Goal: Contribute content: Contribute content

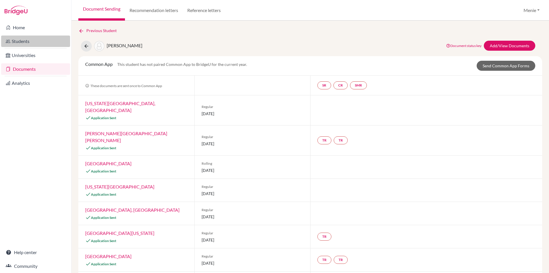
click at [22, 38] on link "Students" at bounding box center [35, 40] width 69 height 11
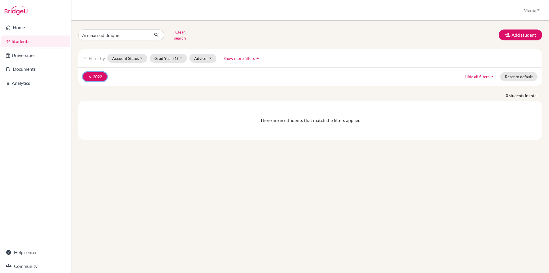
click at [90, 75] on icon "clear" at bounding box center [90, 77] width 4 height 4
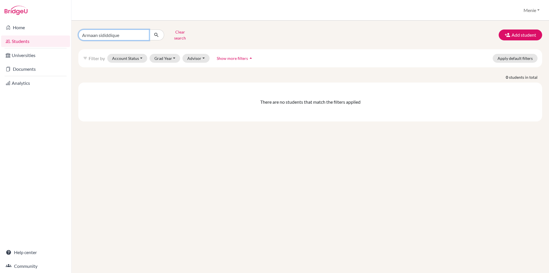
click at [142, 33] on input "Armaan sididdique" at bounding box center [113, 34] width 71 height 11
click at [31, 68] on link "Documents" at bounding box center [35, 68] width 69 height 11
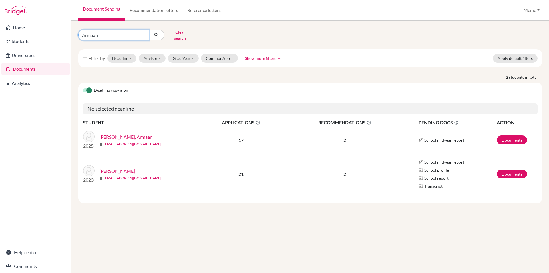
drag, startPoint x: 111, startPoint y: 31, endPoint x: 11, endPoint y: 33, distance: 99.5
click at [11, 33] on div "Home Students Universities Documents Analytics Help center Community Document S…" at bounding box center [274, 136] width 549 height 273
click at [182, 33] on button "Clear search" at bounding box center [180, 34] width 32 height 15
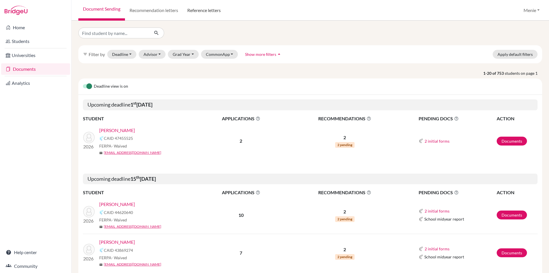
click at [201, 13] on link "Reference letters" at bounding box center [204, 10] width 43 height 21
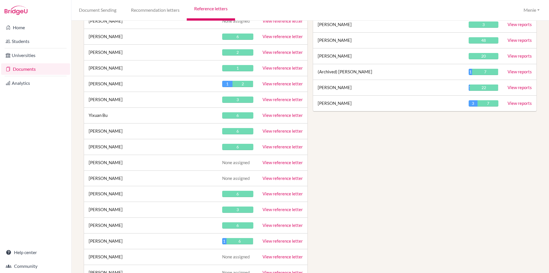
scroll to position [2446, 0]
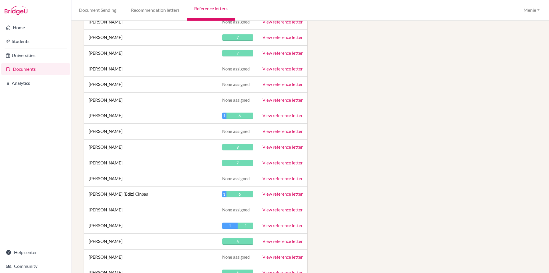
click at [272, 146] on link "View reference letter" at bounding box center [283, 146] width 40 height 5
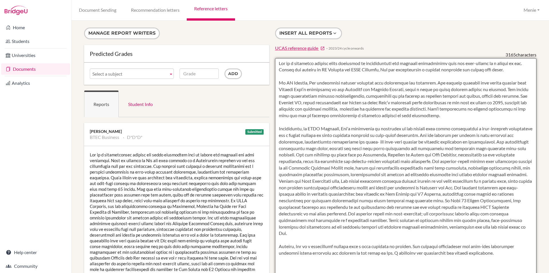
drag, startPoint x: 481, startPoint y: 90, endPoint x: 500, endPoint y: 89, distance: 19.7
click at [500, 89] on textarea at bounding box center [406, 223] width 262 height 331
click at [296, 116] on textarea at bounding box center [406, 223] width 262 height 331
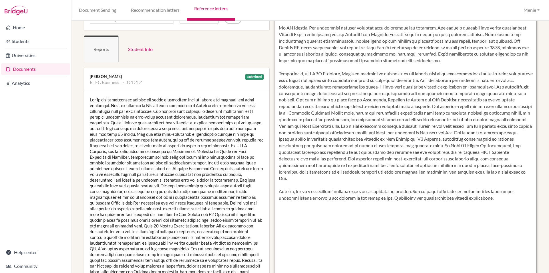
scroll to position [57, 0]
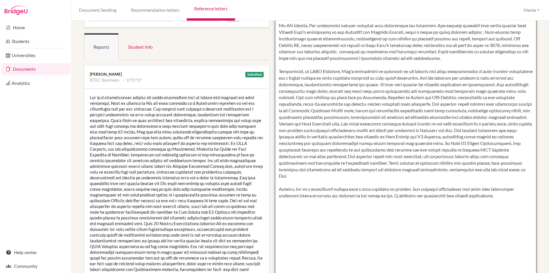
type textarea "Lea is a committed student whose strengths in communication and argument constr…"
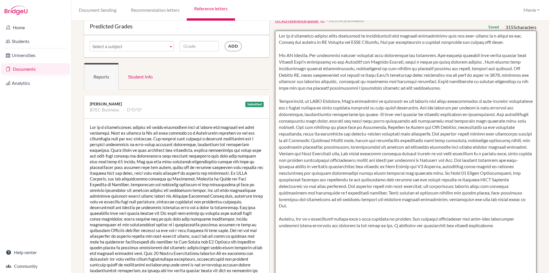
scroll to position [0, 0]
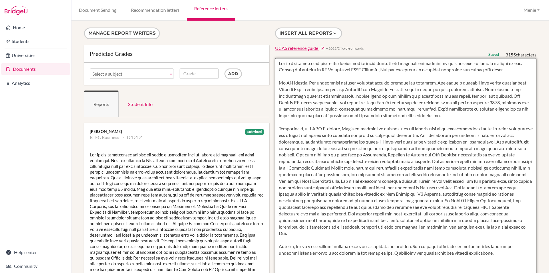
drag, startPoint x: 276, startPoint y: 63, endPoint x: 417, endPoint y: 172, distance: 178.2
click at [494, 261] on textarea at bounding box center [406, 223] width 262 height 331
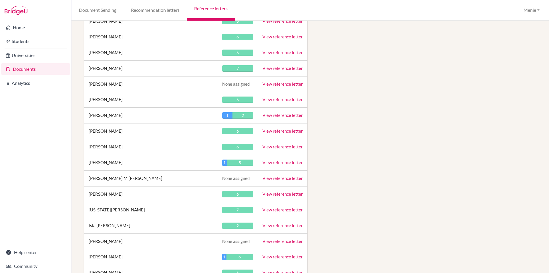
scroll to position [10725, 0]
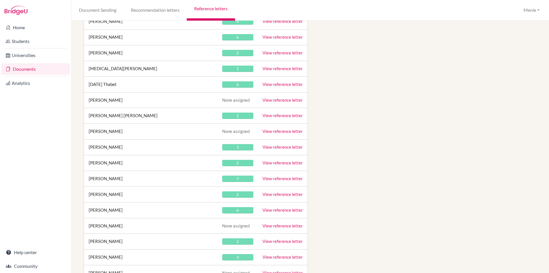
click at [296, 145] on link "View reference letter" at bounding box center [283, 146] width 40 height 5
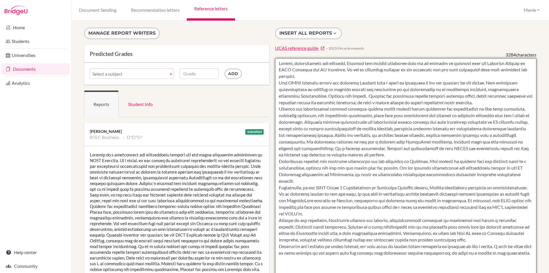
drag, startPoint x: 344, startPoint y: 68, endPoint x: 374, endPoint y: 78, distance: 31.2
click at [374, 78] on textarea at bounding box center [406, 223] width 262 height 331
click at [381, 86] on textarea at bounding box center [406, 223] width 262 height 331
drag, startPoint x: 353, startPoint y: 77, endPoint x: 355, endPoint y: 85, distance: 9.0
click at [354, 86] on textarea at bounding box center [406, 223] width 262 height 331
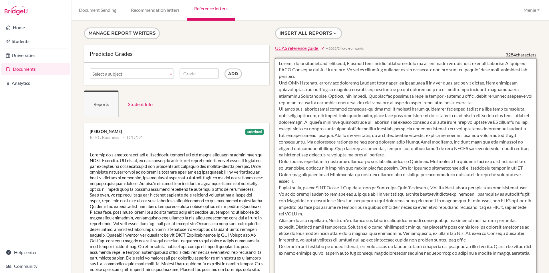
click at [331, 84] on textarea at bounding box center [406, 223] width 262 height 331
drag, startPoint x: 351, startPoint y: 76, endPoint x: 353, endPoint y: 81, distance: 6.1
click at [353, 81] on textarea at bounding box center [406, 223] width 262 height 331
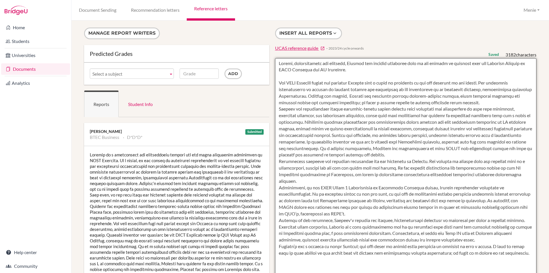
click at [302, 186] on textarea at bounding box center [406, 223] width 262 height 331
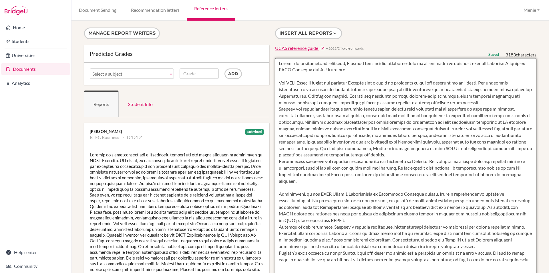
click at [306, 228] on textarea at bounding box center [406, 223] width 262 height 331
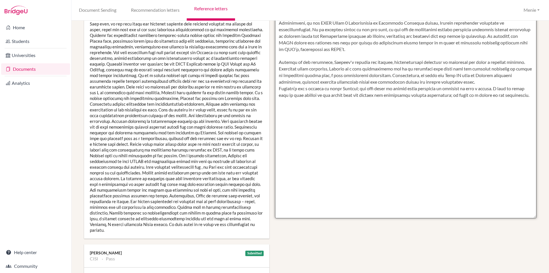
scroll to position [172, 0]
click at [467, 87] on textarea at bounding box center [406, 51] width 262 height 331
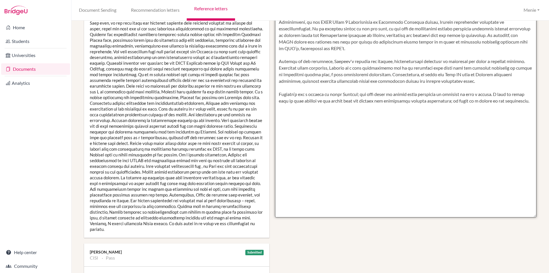
drag, startPoint x: 277, startPoint y: 100, endPoint x: 487, endPoint y: 101, distance: 209.9
click at [489, 101] on textarea at bounding box center [406, 51] width 262 height 331
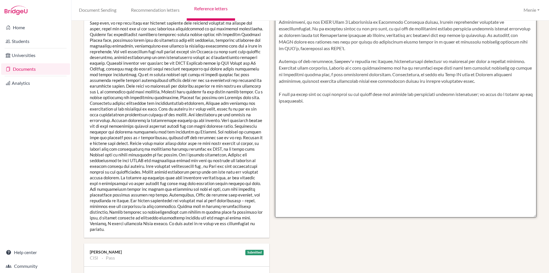
click at [322, 100] on textarea at bounding box center [406, 51] width 262 height 331
drag, startPoint x: 394, startPoint y: 100, endPoint x: 358, endPoint y: 104, distance: 36.5
click at [359, 101] on textarea at bounding box center [406, 51] width 262 height 331
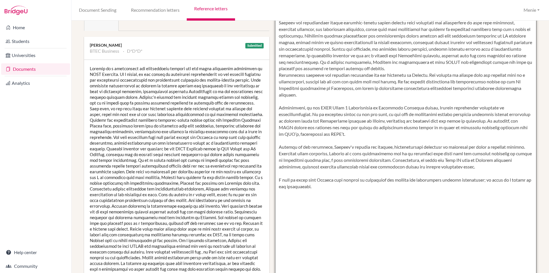
scroll to position [0, 0]
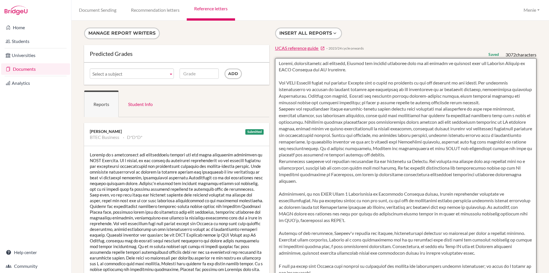
click at [277, 114] on textarea at bounding box center [406, 223] width 262 height 331
drag, startPoint x: 345, startPoint y: 103, endPoint x: 459, endPoint y: 109, distance: 114.0
click at [459, 109] on textarea at bounding box center [406, 223] width 262 height 331
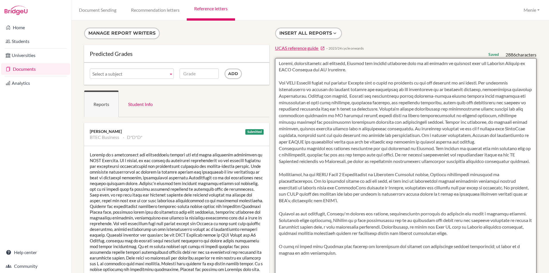
click at [359, 102] on textarea at bounding box center [406, 223] width 262 height 331
click at [396, 148] on textarea at bounding box center [406, 223] width 262 height 331
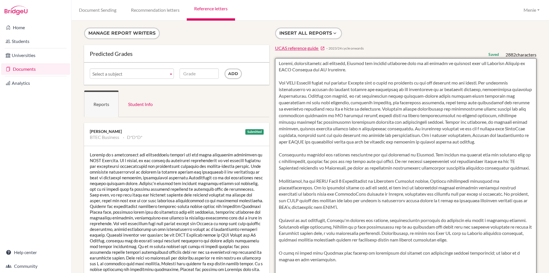
click at [277, 161] on textarea at bounding box center [406, 223] width 262 height 331
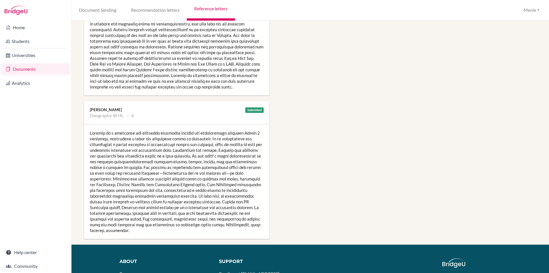
scroll to position [486, 0]
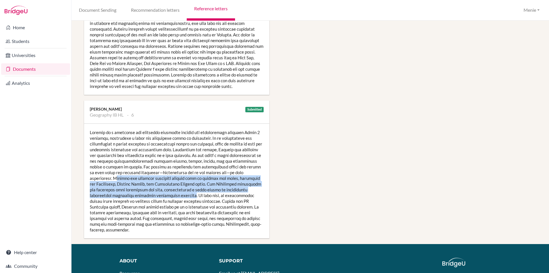
drag, startPoint x: 115, startPoint y: 171, endPoint x: 155, endPoint y: 180, distance: 40.8
click at [184, 190] on div at bounding box center [176, 181] width 185 height 114
drag, startPoint x: 154, startPoint y: 180, endPoint x: 137, endPoint y: 180, distance: 16.9
click at [153, 180] on div at bounding box center [176, 181] width 185 height 114
click at [118, 172] on div at bounding box center [176, 181] width 185 height 114
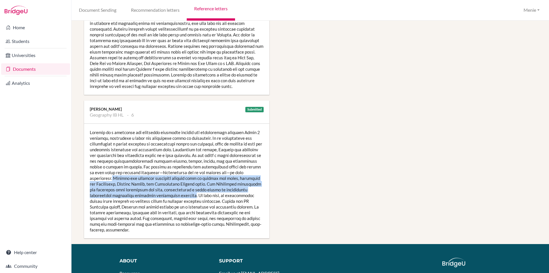
drag, startPoint x: 112, startPoint y: 171, endPoint x: 173, endPoint y: 186, distance: 62.8
click at [184, 190] on div at bounding box center [176, 181] width 185 height 114
copy div "William has produced effective written work in several key areas, including the…"
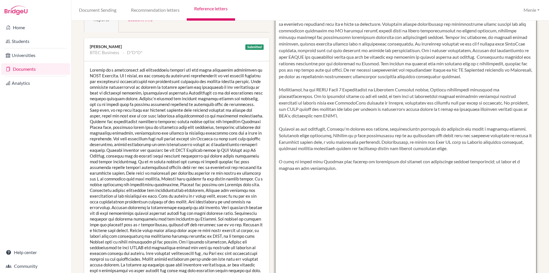
scroll to position [0, 0]
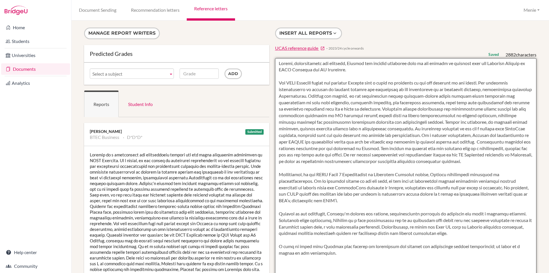
drag, startPoint x: 398, startPoint y: 148, endPoint x: 467, endPoint y: 177, distance: 75.1
click at [501, 156] on textarea at bounding box center [406, 223] width 262 height 331
click at [464, 174] on textarea at bounding box center [406, 223] width 262 height 331
drag, startPoint x: 336, startPoint y: 140, endPoint x: 396, endPoint y: 151, distance: 60.6
click at [396, 151] on textarea at bounding box center [406, 223] width 262 height 331
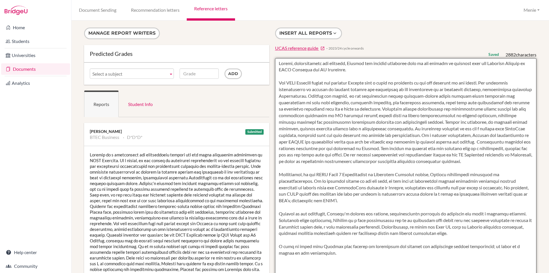
click at [364, 135] on textarea at bounding box center [406, 223] width 262 height 331
drag, startPoint x: 344, startPoint y: 143, endPoint x: 394, endPoint y: 148, distance: 50.3
click at [394, 148] on textarea at bounding box center [406, 223] width 262 height 331
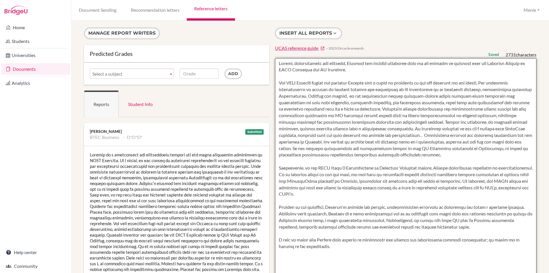
click at [340, 142] on textarea at bounding box center [406, 223] width 262 height 331
drag, startPoint x: 437, startPoint y: 148, endPoint x: 458, endPoint y: 161, distance: 24.2
click at [458, 161] on textarea at bounding box center [406, 223] width 262 height 331
click at [461, 161] on textarea at bounding box center [406, 223] width 262 height 331
drag, startPoint x: 480, startPoint y: 141, endPoint x: 343, endPoint y: 164, distance: 138.9
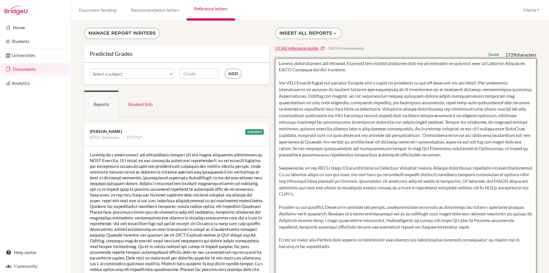
click at [343, 164] on textarea at bounding box center [406, 223] width 262 height 331
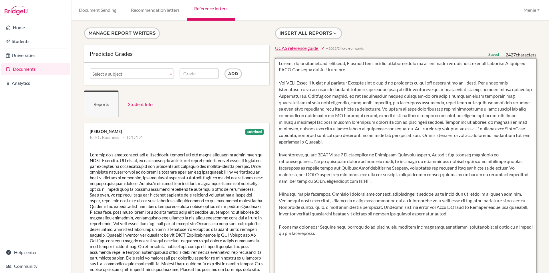
paste textarea "William has produced effective written work in several key areas, including the…"
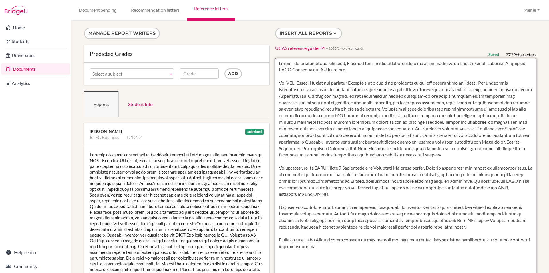
click at [479, 143] on textarea at bounding box center [406, 223] width 262 height 331
drag, startPoint x: 375, startPoint y: 160, endPoint x: 378, endPoint y: 167, distance: 7.5
click at [376, 160] on textarea at bounding box center [406, 223] width 262 height 331
click at [376, 161] on textarea at bounding box center [406, 223] width 262 height 331
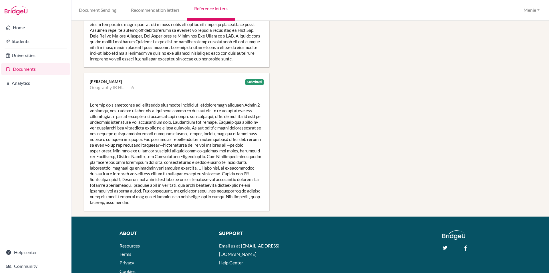
scroll to position [515, 0]
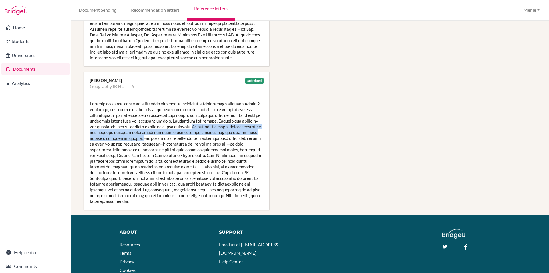
drag, startPoint x: 211, startPoint y: 120, endPoint x: 162, endPoint y: 132, distance: 49.9
click at [162, 132] on div at bounding box center [176, 152] width 185 height 114
copy div "He has built a sound understanding of the dynamic interrelationships between pe…"
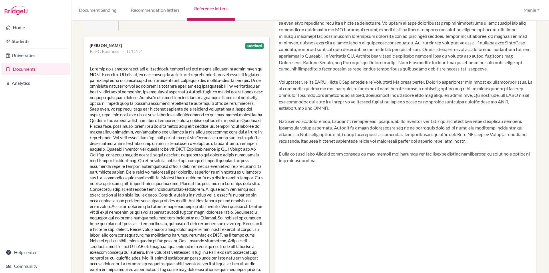
scroll to position [0, 0]
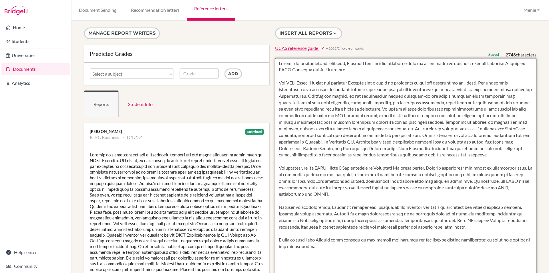
click at [385, 162] on textarea at bounding box center [406, 223] width 262 height 331
paste textarea "He has built a sound understanding of the dynamic interrelationships between pe…"
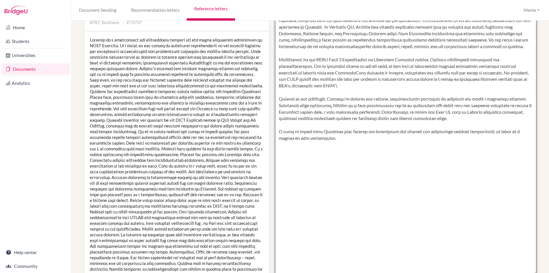
scroll to position [114, 0]
click at [427, 67] on textarea at bounding box center [406, 109] width 262 height 331
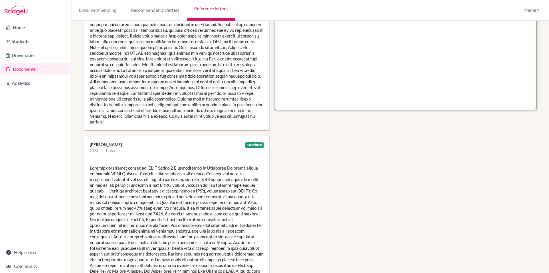
scroll to position [286, 0]
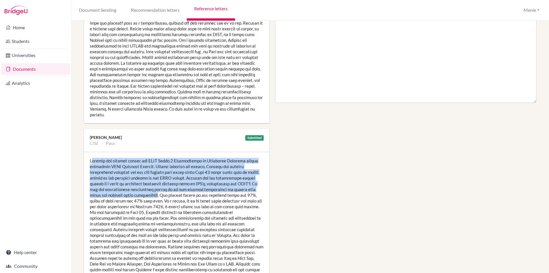
drag, startPoint x: 94, startPoint y: 155, endPoint x: 139, endPoint y: 191, distance: 58.4
click at [139, 191] on div at bounding box center [176, 223] width 185 height 143
click at [99, 175] on div at bounding box center [176, 223] width 185 height 143
drag, startPoint x: 91, startPoint y: 153, endPoint x: 139, endPoint y: 191, distance: 61.1
click at [139, 191] on div at bounding box center [176, 223] width 185 height 143
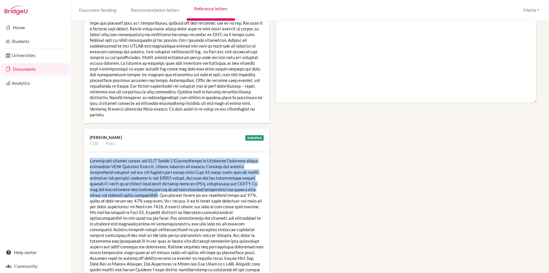
copy div "William has enjoyed taking the CISI Level 2 Fundamentals of Financial Services …"
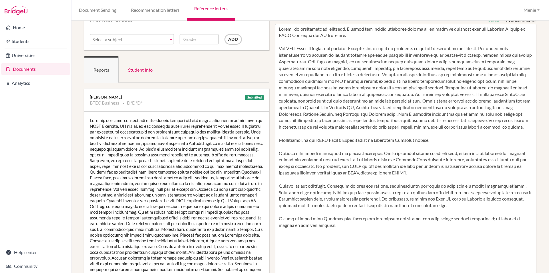
scroll to position [0, 0]
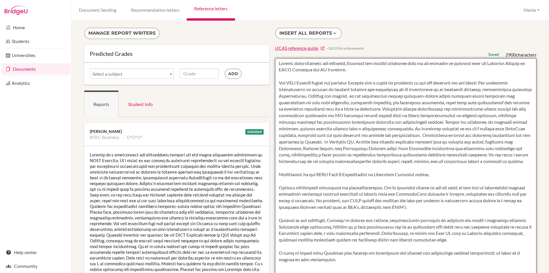
click at [431, 183] on textarea at bounding box center [406, 223] width 262 height 331
paste textarea "William has enjoyed taking the CISI Level 2 Fundamentals of Financial Services …"
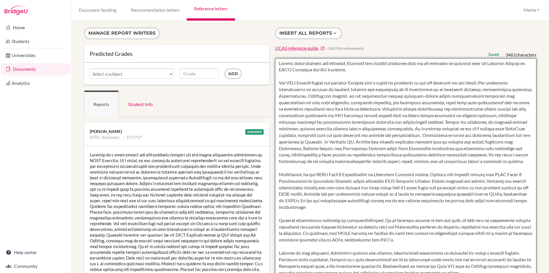
drag, startPoint x: 442, startPoint y: 181, endPoint x: 427, endPoint y: 180, distance: 14.9
click at [427, 180] on textarea at bounding box center [406, 223] width 262 height 331
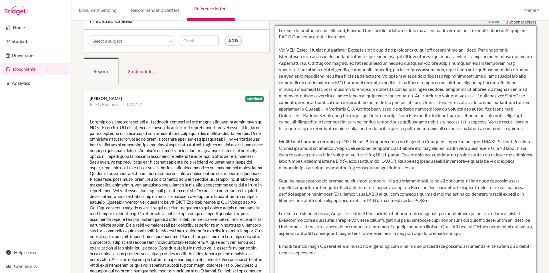
scroll to position [29, 0]
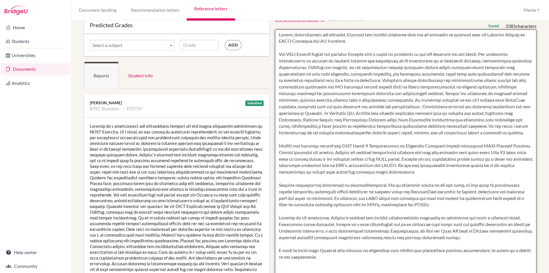
drag, startPoint x: 377, startPoint y: 193, endPoint x: 275, endPoint y: 192, distance: 102.4
click at [275, 192] on textarea at bounding box center [406, 194] width 262 height 331
click at [385, 202] on textarea at bounding box center [406, 194] width 262 height 331
drag, startPoint x: 280, startPoint y: 190, endPoint x: 403, endPoint y: 212, distance: 125.2
click at [404, 213] on textarea at bounding box center [406, 194] width 262 height 331
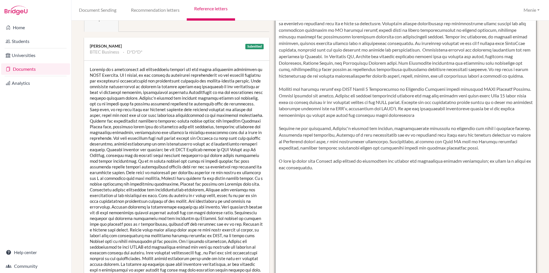
scroll to position [86, 0]
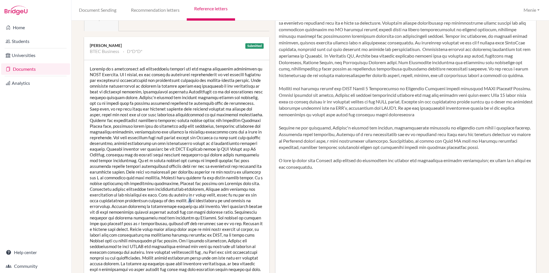
click at [190, 200] on div at bounding box center [176, 191] width 185 height 263
click at [209, 208] on div at bounding box center [176, 191] width 185 height 263
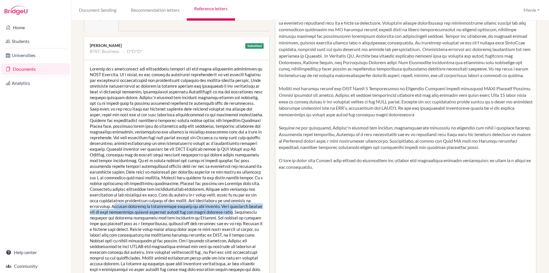
drag, startPoint x: 114, startPoint y: 206, endPoint x: 196, endPoint y: 210, distance: 82.5
click at [226, 213] on div at bounding box center [176, 191] width 185 height 263
drag, startPoint x: 196, startPoint y: 210, endPoint x: 190, endPoint y: 209, distance: 6.6
click at [196, 210] on div at bounding box center [176, 191] width 185 height 263
click at [129, 204] on div at bounding box center [176, 191] width 185 height 263
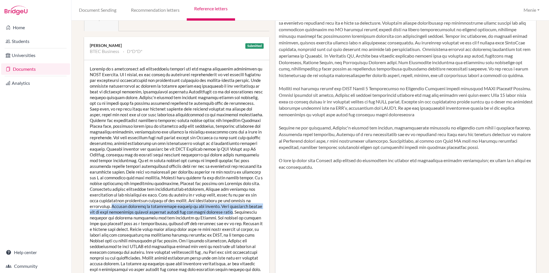
drag, startPoint x: 112, startPoint y: 206, endPoint x: 226, endPoint y: 210, distance: 114.5
click at [226, 210] on div at bounding box center [176, 191] width 185 height 263
copy div "William displays an inquisitive mindset to his studies. Said curiosity allows h…"
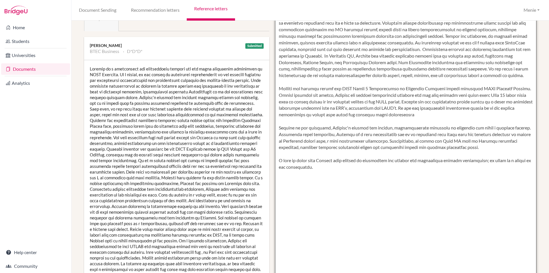
click at [420, 120] on textarea at bounding box center [406, 137] width 262 height 331
paste textarea "William displays an inquisitive mindset to his studies. Said curiosity allows h…"
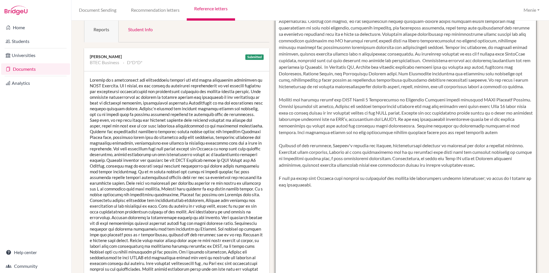
scroll to position [143, 0]
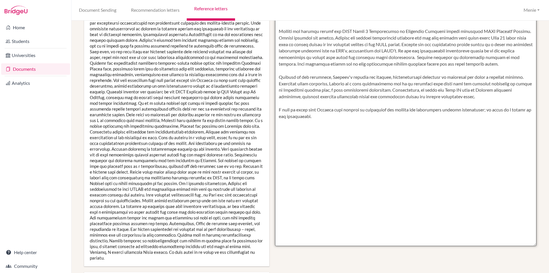
drag, startPoint x: 523, startPoint y: 64, endPoint x: 511, endPoint y: 64, distance: 11.7
click at [511, 64] on textarea at bounding box center [406, 80] width 262 height 331
drag, startPoint x: 295, startPoint y: 70, endPoint x: 278, endPoint y: 71, distance: 16.9
click at [278, 71] on textarea at bounding box center [406, 80] width 262 height 331
click at [392, 117] on textarea at bounding box center [406, 80] width 262 height 331
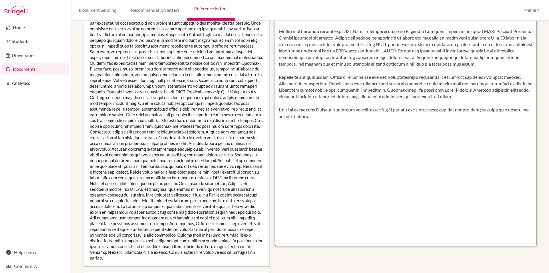
scroll to position [0, 0]
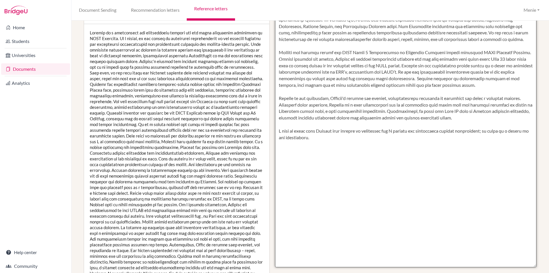
drag, startPoint x: 315, startPoint y: 73, endPoint x: 435, endPoint y: 150, distance: 142.1
click at [436, 150] on textarea at bounding box center [406, 101] width 262 height 331
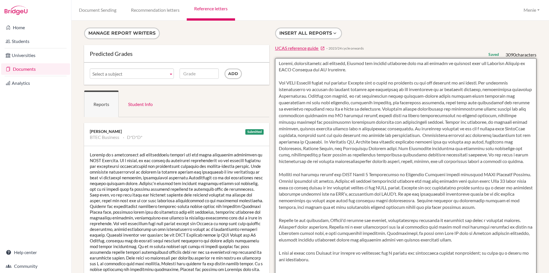
type textarea "Mature, conscientious and diligent, William has settled extremely well to the d…"
